Goal: Transaction & Acquisition: Purchase product/service

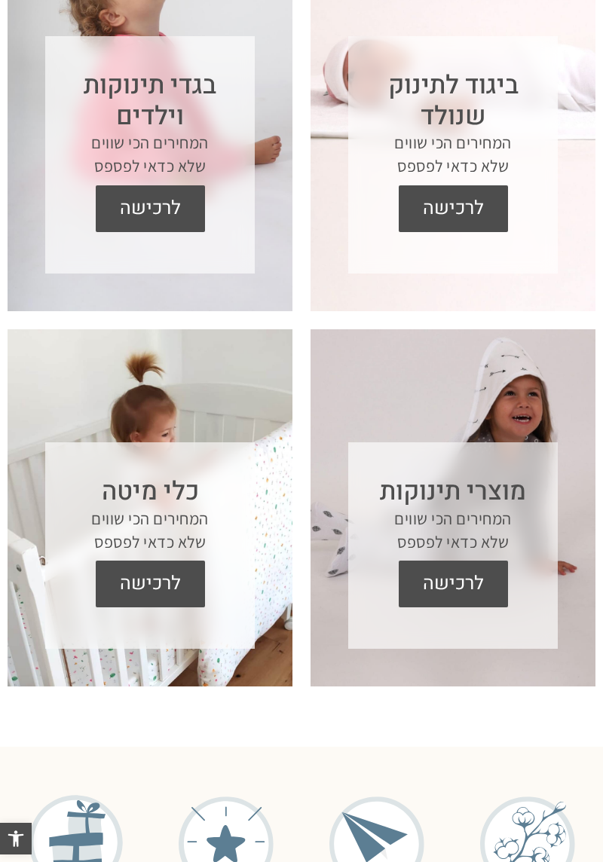
scroll to position [678, 0]
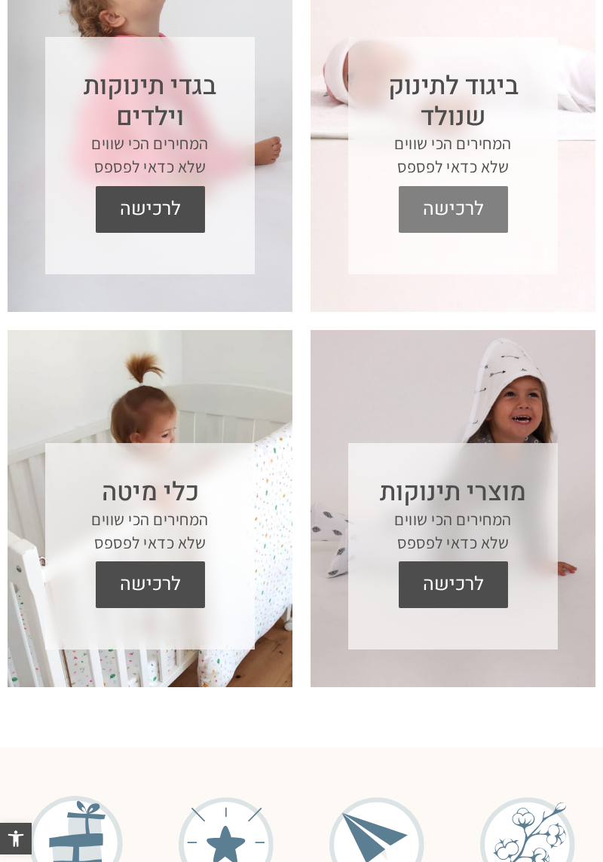
click at [463, 214] on span "לרכישה" at bounding box center [453, 209] width 87 height 47
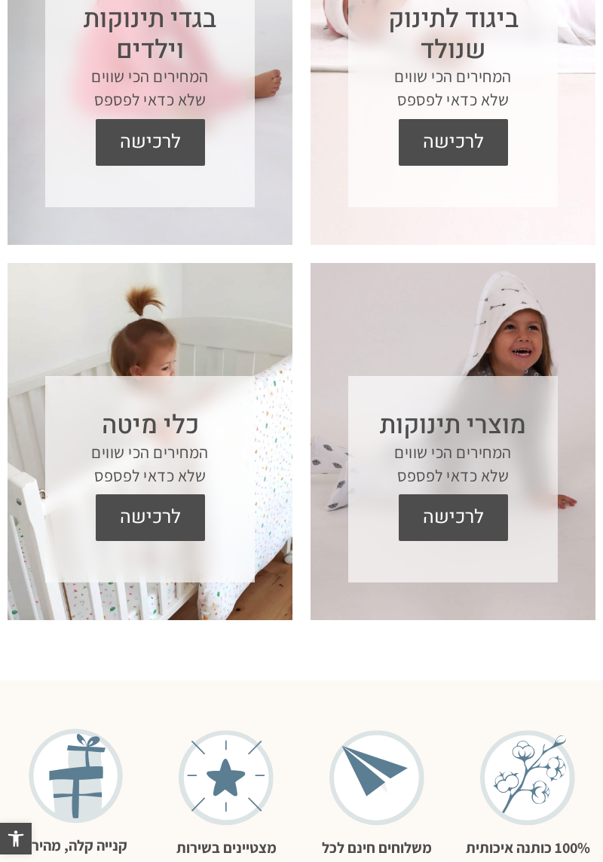
scroll to position [749, 0]
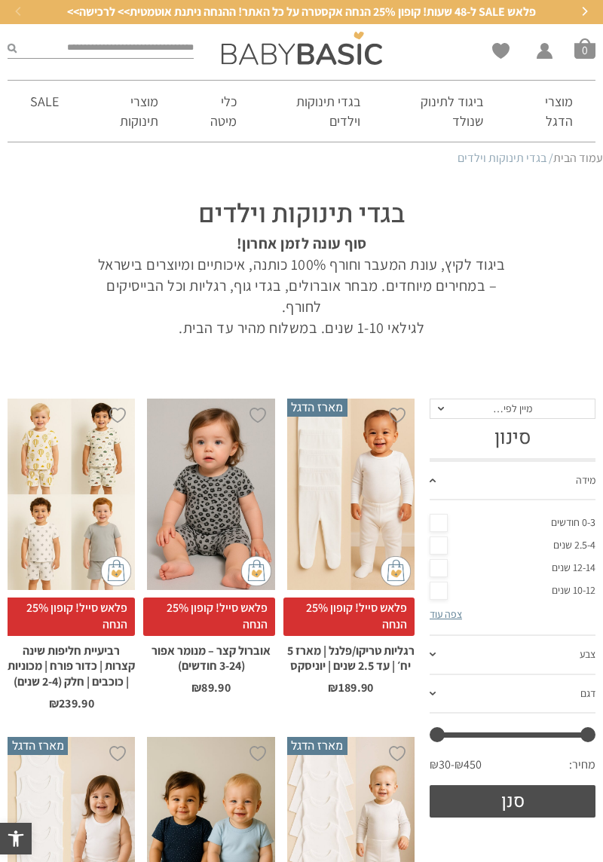
scroll to position [100, 0]
